Goal: Book appointment/travel/reservation

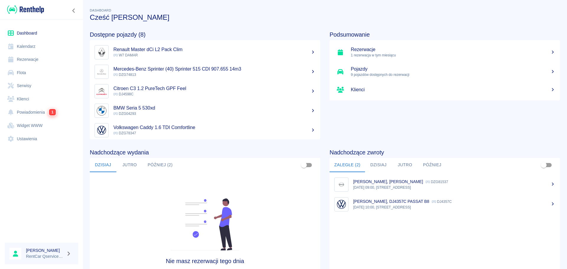
click at [168, 168] on button "Później (2)" at bounding box center [160, 165] width 35 height 14
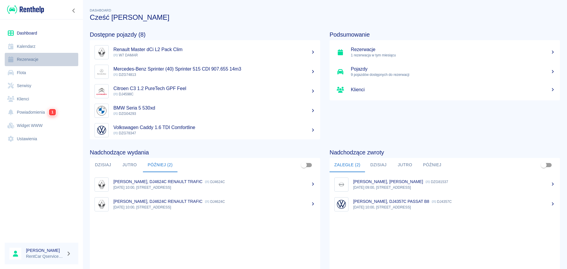
click at [26, 58] on link "Rezerwacje" at bounding box center [42, 59] width 74 height 13
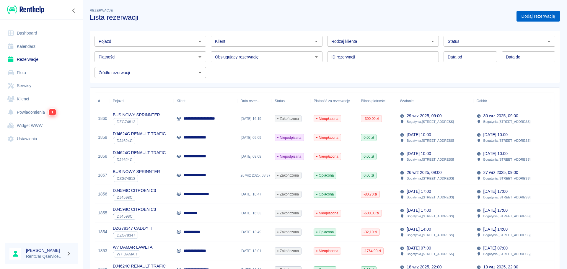
click at [534, 12] on link "Dodaj rezerwację" at bounding box center [538, 16] width 43 height 11
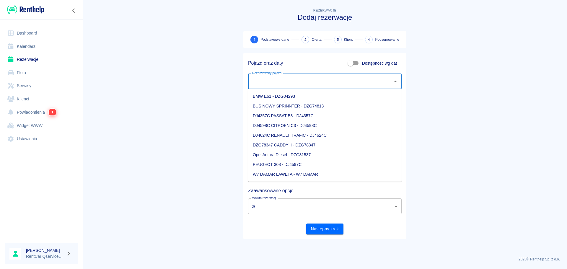
click at [295, 79] on input "Rezerwowany pojazd" at bounding box center [320, 81] width 139 height 10
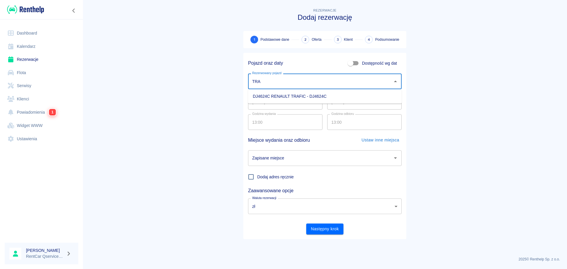
click at [328, 95] on li "DJ4624C RENAULT TRAFIC - DJ4624C" at bounding box center [325, 97] width 154 height 10
type input "DJ4624C RENAULT TRAFIC - DJ4624C"
click at [331, 103] on input "[DATE]" at bounding box center [364, 102] width 74 height 16
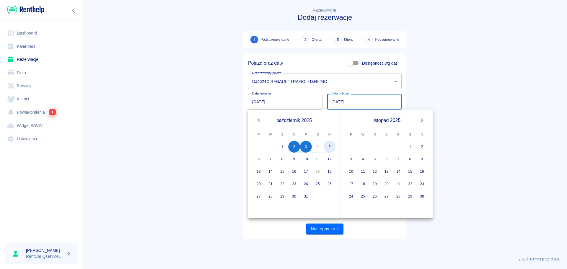
click at [331, 147] on button "5" at bounding box center [330, 147] width 12 height 12
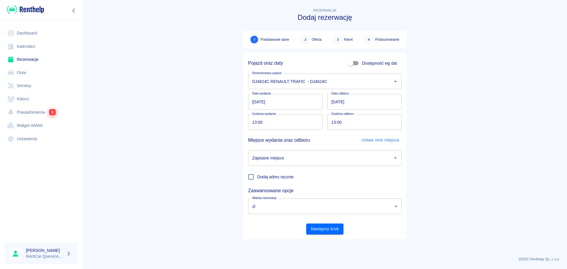
click at [466, 92] on main "Rezerwacje Dodaj rezerwację 1 Podstawowe dane 2 Oferta 3 Klient 4 Podsumowanie …" at bounding box center [325, 129] width 485 height 245
click at [362, 102] on input "[DATE]" at bounding box center [364, 102] width 74 height 16
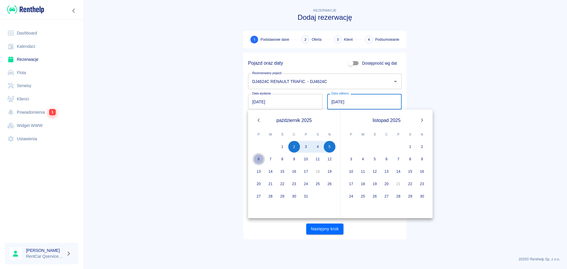
click at [262, 158] on button "6" at bounding box center [259, 159] width 12 height 12
type input "[DATE]"
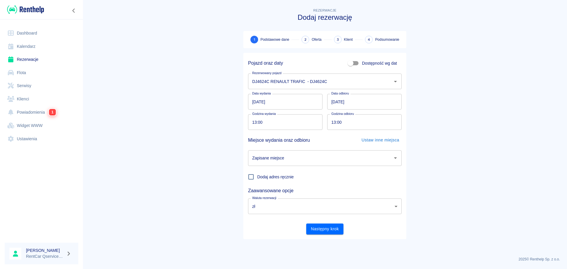
click at [457, 101] on main "Rezerwacje Dodaj rezerwację 1 Podstawowe dane 2 Oferta 3 Klient 4 Podsumowanie …" at bounding box center [325, 129] width 485 height 245
click at [249, 102] on input "[DATE]" at bounding box center [285, 102] width 74 height 16
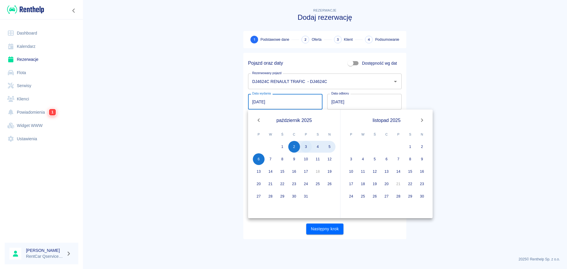
click at [305, 146] on button "3" at bounding box center [306, 147] width 12 height 12
type input "[DATE]"
click at [484, 78] on main "Rezerwacje Dodaj rezerwację 1 Podstawowe dane 2 Oferta 3 Klient 4 Podsumowanie …" at bounding box center [325, 129] width 485 height 245
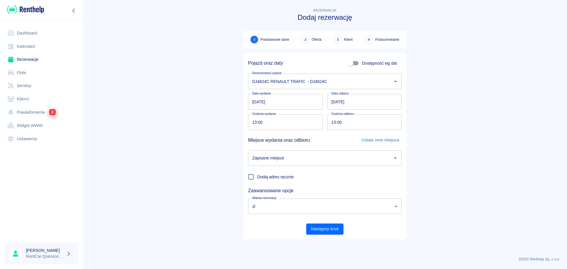
click at [253, 125] on input "13:00" at bounding box center [283, 122] width 70 height 16
click at [219, 142] on main "Rezerwacje Dodaj rezerwację 1 Podstawowe dane 2 Oferta 3 Klient 4 Podsumowanie …" at bounding box center [325, 129] width 485 height 245
click at [282, 158] on input "Zapisane miejsce" at bounding box center [320, 158] width 139 height 10
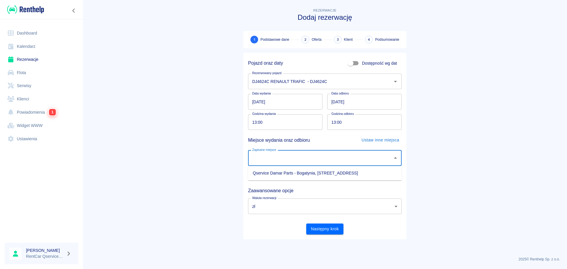
click at [302, 173] on li "Qservice Damar Parts - Bogatynia, [STREET_ADDRESS]" at bounding box center [325, 173] width 154 height 10
type input "Qservice Damar Parts - Bogatynia, [STREET_ADDRESS]"
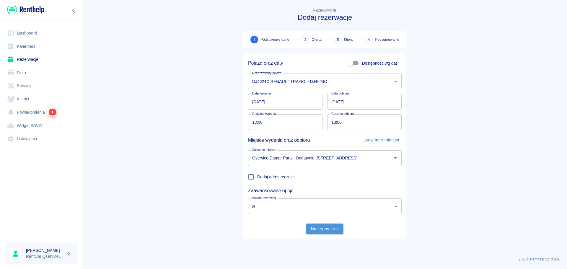
click at [318, 228] on button "Następny krok" at bounding box center [325, 229] width 38 height 11
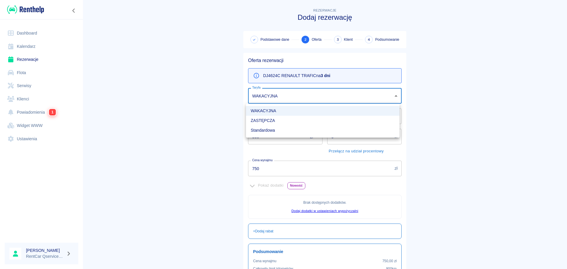
click at [292, 101] on body "Używamy plików Cookies, by zapewnić Ci najlepsze możliwe doświadczenie. Aby dow…" at bounding box center [283, 134] width 567 height 269
click at [288, 134] on li "Standardowa" at bounding box center [323, 131] width 154 height 10
type input "5ce4ce24-0d8d-4376-a292-cb59daeca518"
type input "900"
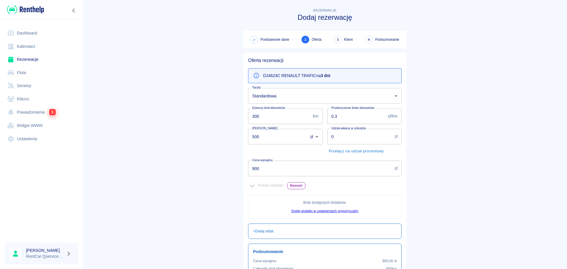
click at [167, 139] on main "Rezerwacje Dodaj rezerwację Podstawowe dane 2 Oferta 3 Klient 4 Podsumowanie Of…" at bounding box center [325, 165] width 485 height 317
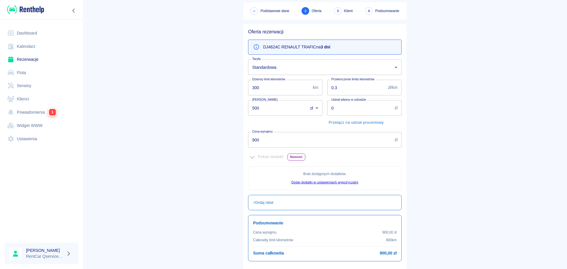
scroll to position [29, 0]
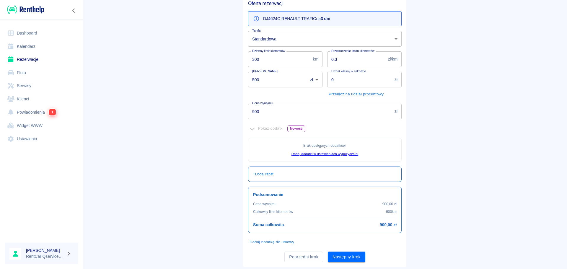
click at [291, 177] on div "+ Dodaj rabat" at bounding box center [325, 174] width 154 height 15
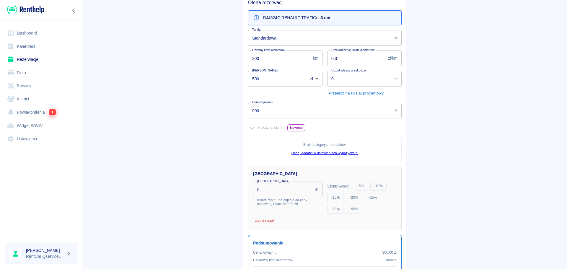
scroll to position [58, 0]
drag, startPoint x: 206, startPoint y: 162, endPoint x: 209, endPoint y: 155, distance: 8.1
click at [206, 161] on main "Rezerwacje Dodaj rezerwację Podstawowe dane 2 Oferta 3 Klient 4 Podsumowanie Of…" at bounding box center [325, 132] width 485 height 366
click at [207, 147] on main "Rezerwacje Dodaj rezerwację Podstawowe dane 2 Oferta 3 Klient 4 Podsumowanie Of…" at bounding box center [325, 132] width 485 height 366
drag, startPoint x: 282, startPoint y: 189, endPoint x: 228, endPoint y: 189, distance: 54.4
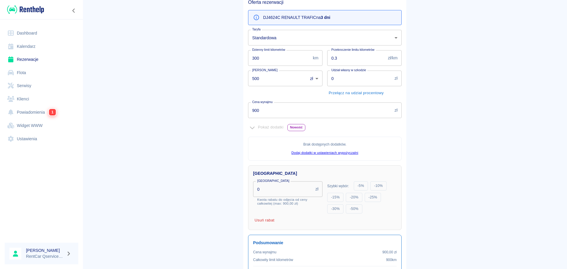
click at [228, 189] on main "Rezerwacje Dodaj rezerwację Podstawowe dane 2 Oferta 3 Klient 4 Podsumowanie Of…" at bounding box center [325, 132] width 485 height 366
type input "150"
click at [228, 189] on main "Rezerwacje Dodaj rezerwację Podstawowe dane 2 Oferta 3 Klient 4 Podsumowanie Of…" at bounding box center [325, 136] width 485 height 374
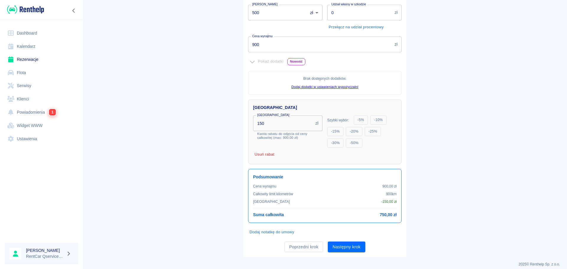
scroll to position [129, 0]
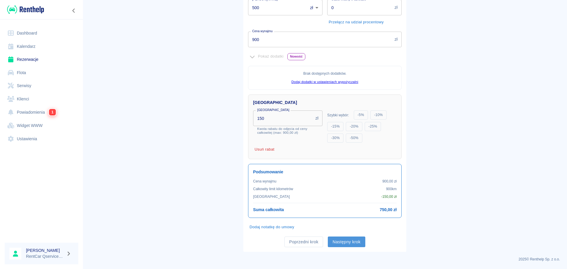
click at [354, 239] on button "Następny krok" at bounding box center [347, 242] width 38 height 11
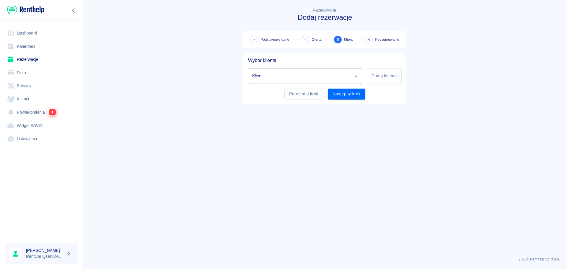
click at [333, 79] on input "Klient" at bounding box center [301, 76] width 100 height 10
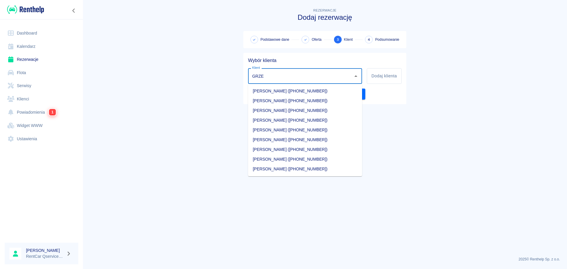
click at [284, 129] on li "[PERSON_NAME] ([PHONE_NUMBER])" at bounding box center [305, 130] width 114 height 10
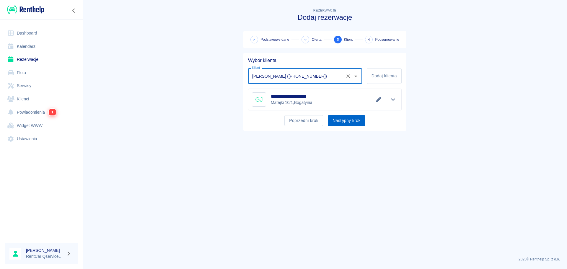
type input "[PERSON_NAME] ([PHONE_NUMBER])"
click at [345, 122] on button "Następny krok" at bounding box center [347, 120] width 38 height 11
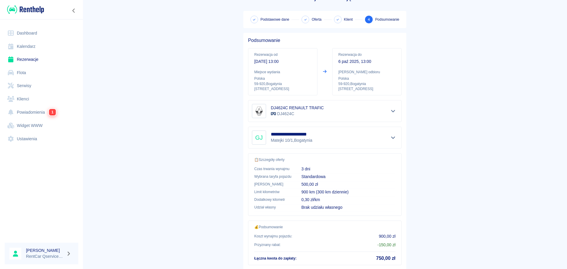
scroll to position [58, 0]
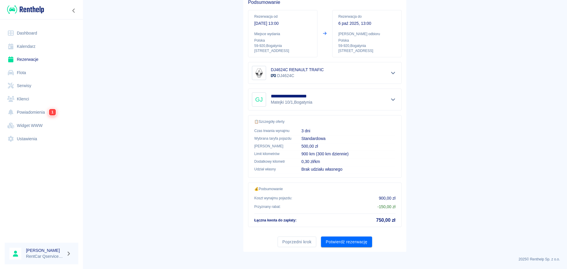
click at [354, 243] on button "Potwierdź rezerwację" at bounding box center [346, 242] width 51 height 11
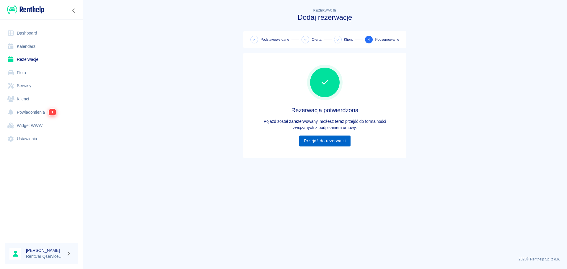
click at [334, 144] on link "Przejdź do rezerwacji" at bounding box center [324, 141] width 51 height 11
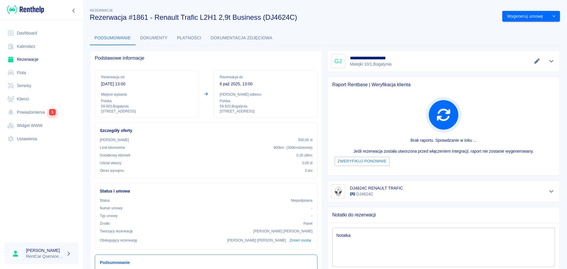
click at [407, 36] on div "Podsumowanie Dokumenty Płatności Dokumentacja zdjęciowa" at bounding box center [325, 38] width 470 height 14
